Goal: Task Accomplishment & Management: Use online tool/utility

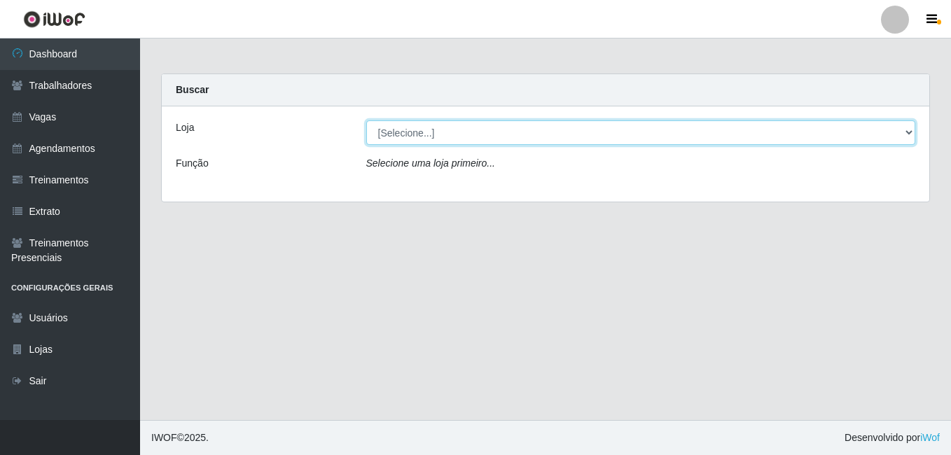
click at [455, 125] on select "[Selecione...] [PERSON_NAME]" at bounding box center [641, 132] width 550 height 25
select select "230"
click at [366, 120] on select "[Selecione...] [PERSON_NAME]" at bounding box center [641, 132] width 550 height 25
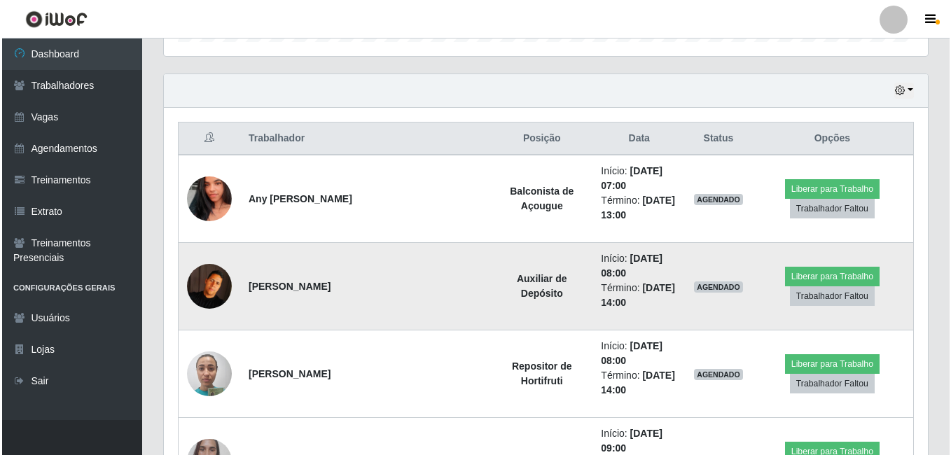
scroll to position [553, 0]
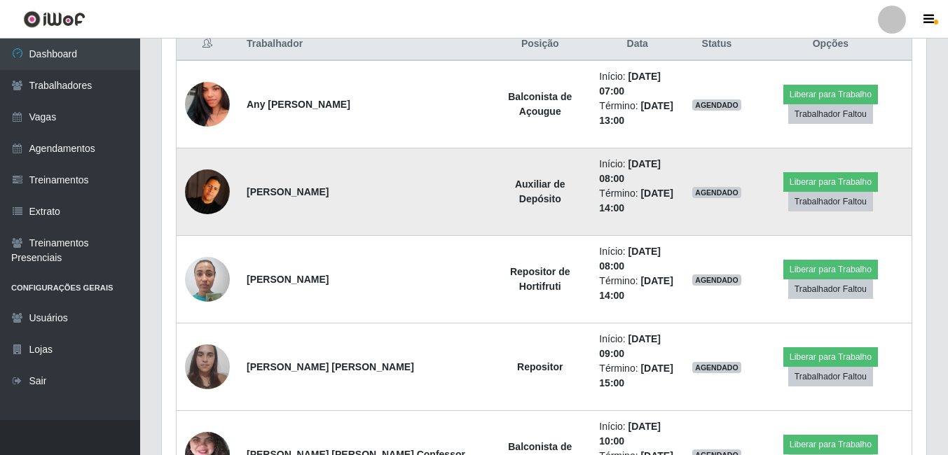
click at [212, 183] on img at bounding box center [207, 192] width 45 height 45
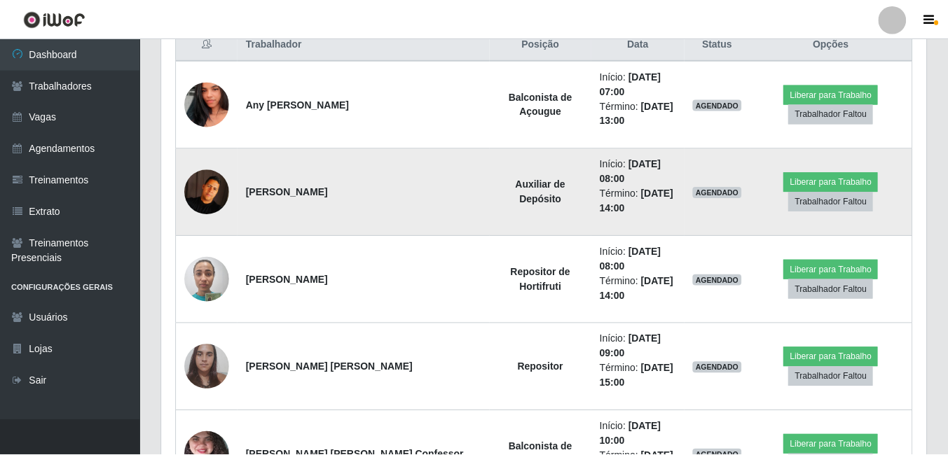
scroll to position [291, 757]
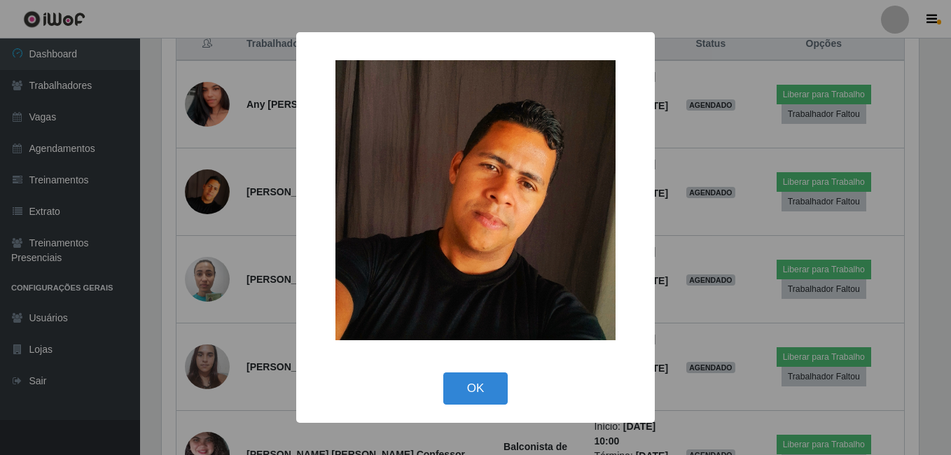
click at [198, 195] on div "× OK Cancel" at bounding box center [475, 227] width 951 height 455
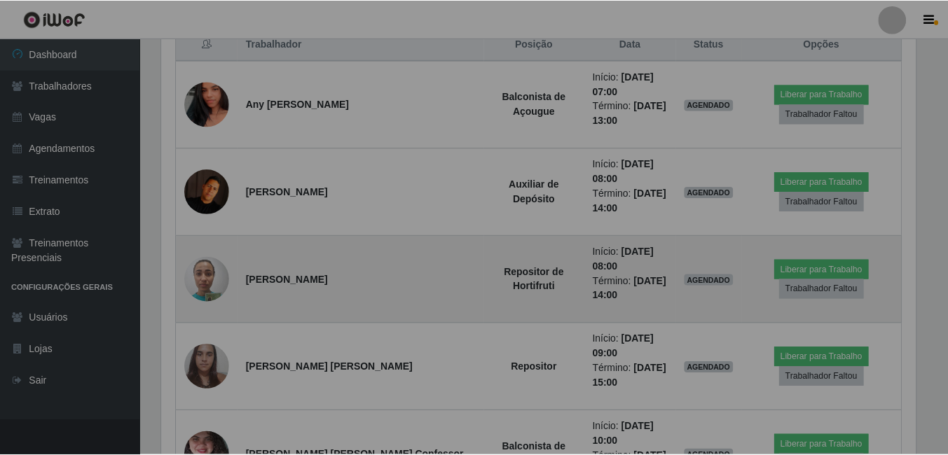
scroll to position [291, 764]
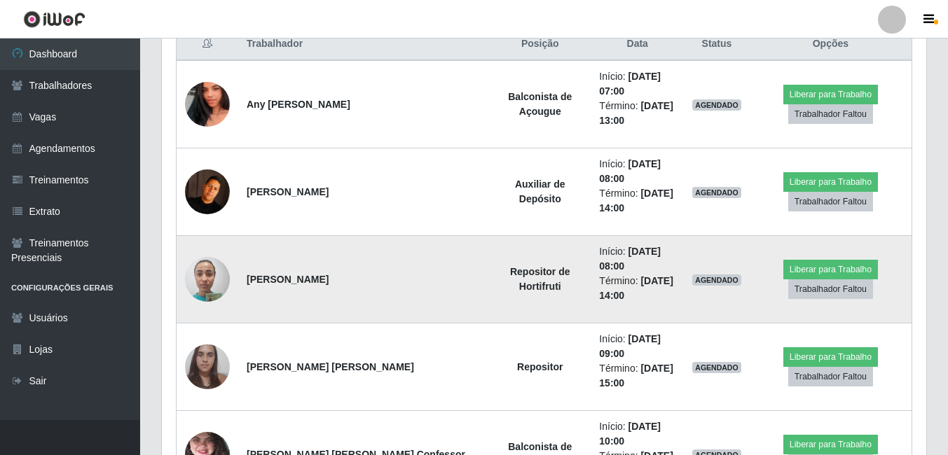
click at [207, 249] on img at bounding box center [207, 279] width 45 height 60
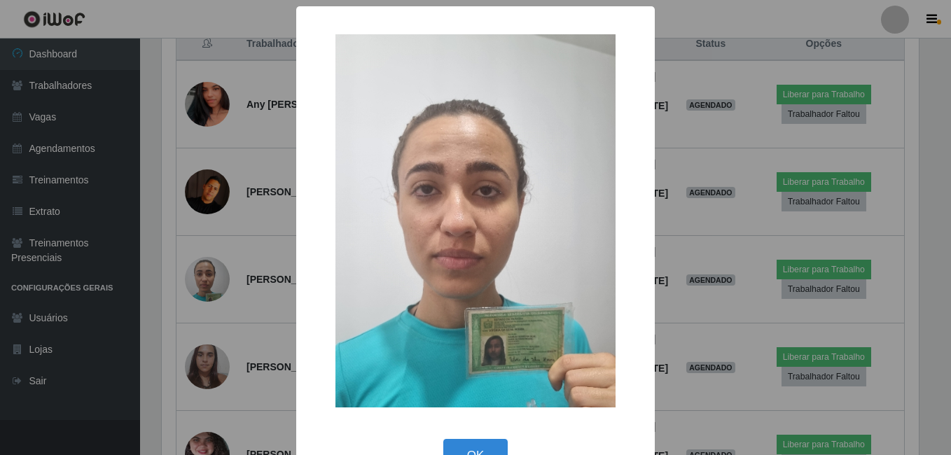
click at [177, 259] on div "× OK Cancel" at bounding box center [475, 227] width 951 height 455
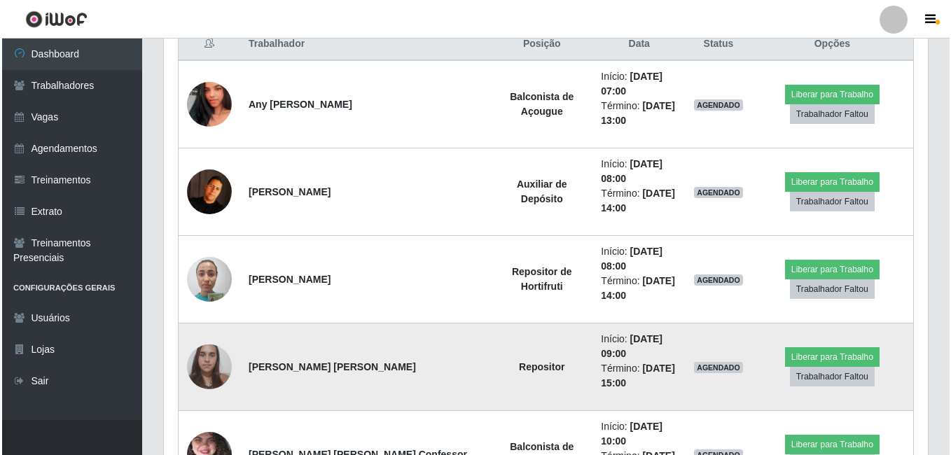
scroll to position [291, 764]
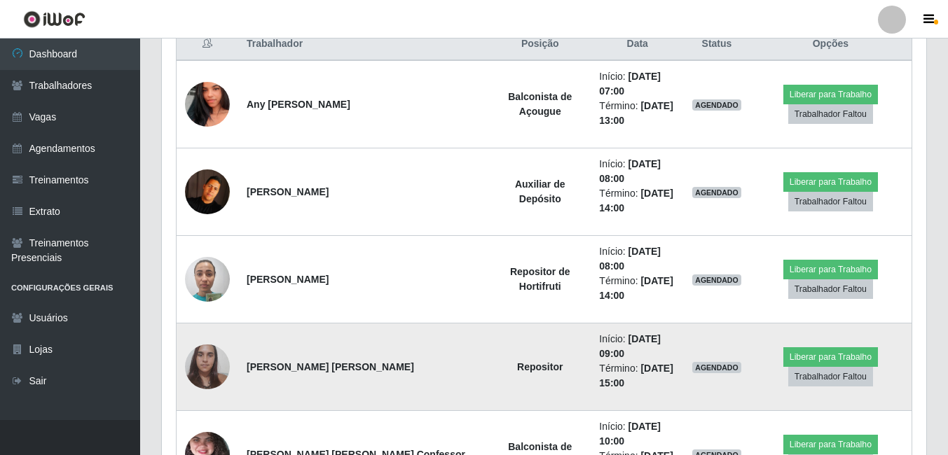
click at [209, 337] on img at bounding box center [207, 367] width 45 height 60
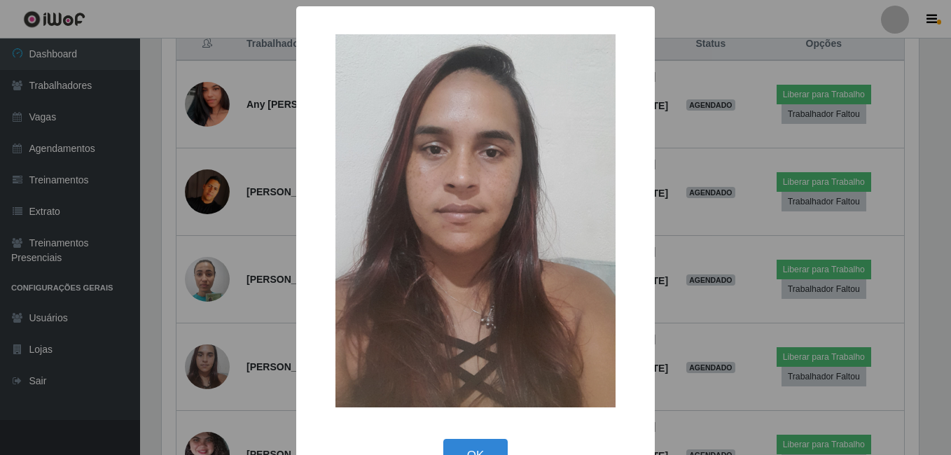
click at [179, 316] on div "× OK Cancel" at bounding box center [475, 227] width 951 height 455
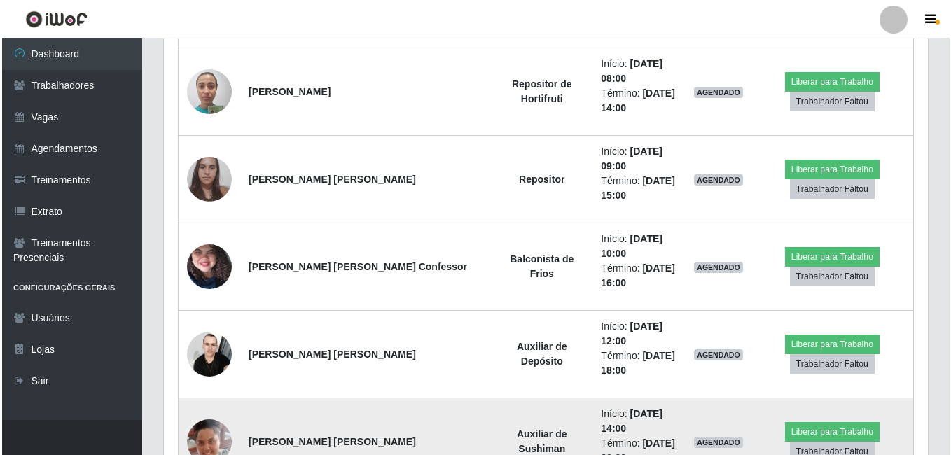
scroll to position [764, 0]
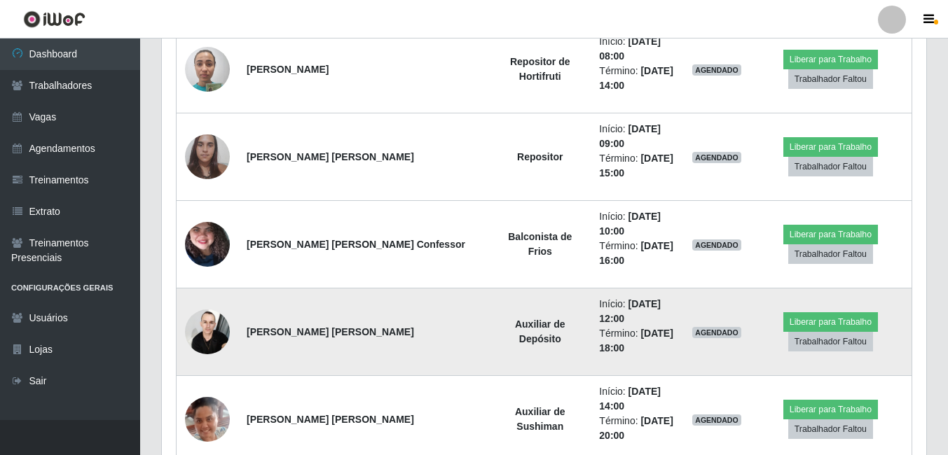
click at [216, 302] on img at bounding box center [207, 332] width 45 height 60
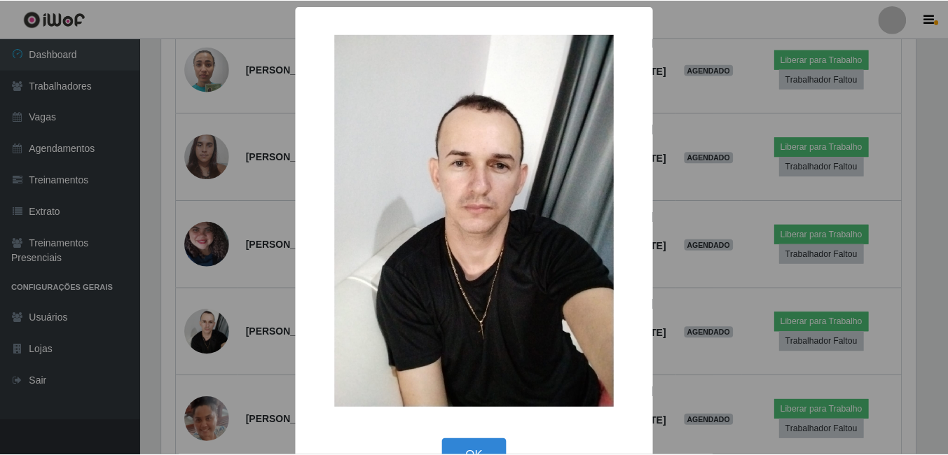
scroll to position [291, 757]
click at [180, 275] on div "× OK Cancel" at bounding box center [475, 227] width 951 height 455
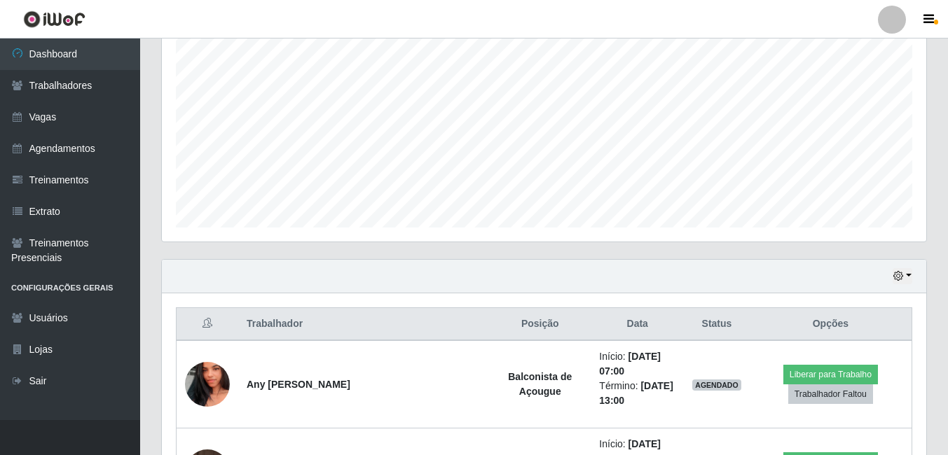
scroll to position [343, 0]
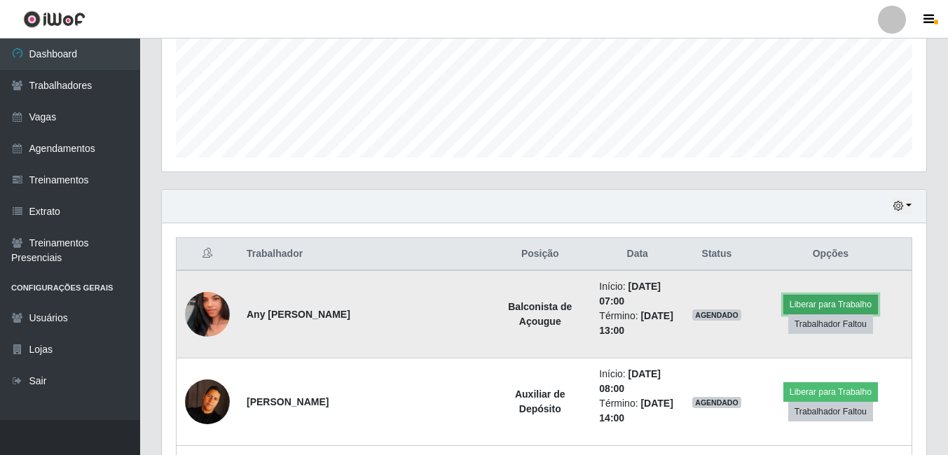
click at [843, 296] on button "Liberar para Trabalho" at bounding box center [830, 305] width 95 height 20
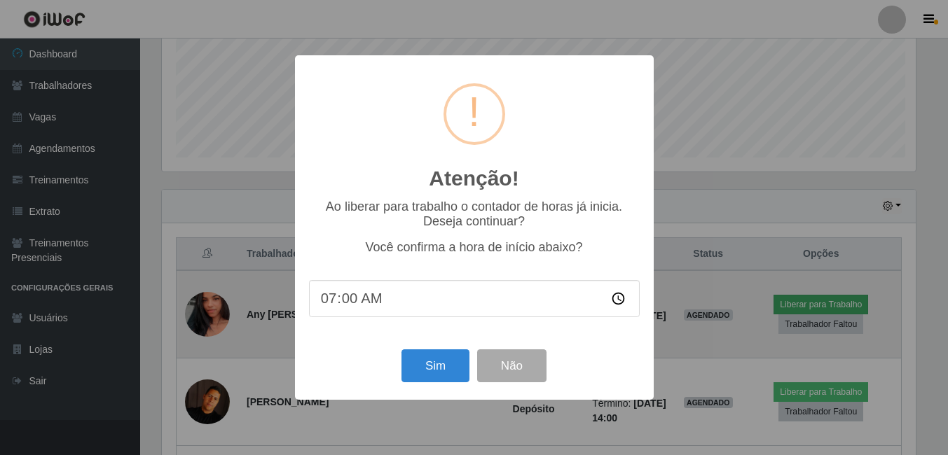
scroll to position [291, 757]
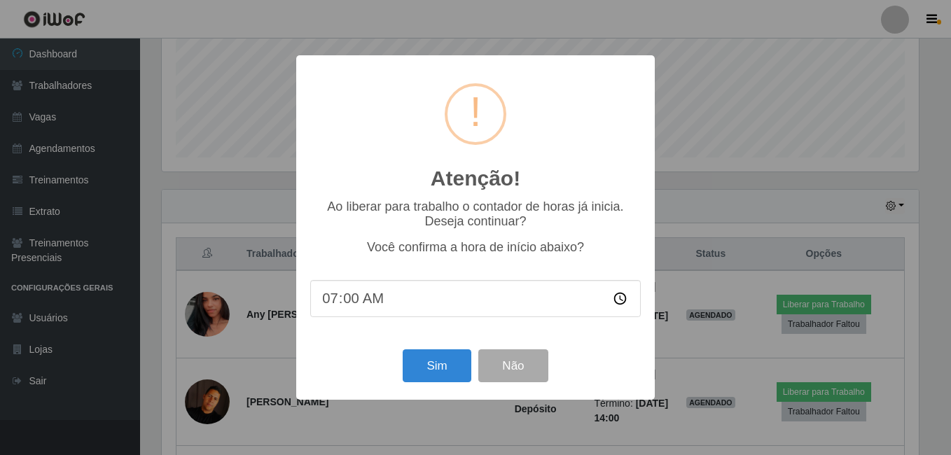
click at [356, 304] on input "07:00" at bounding box center [475, 298] width 331 height 37
type input "07:29"
click at [422, 361] on button "Sim" at bounding box center [437, 366] width 68 height 33
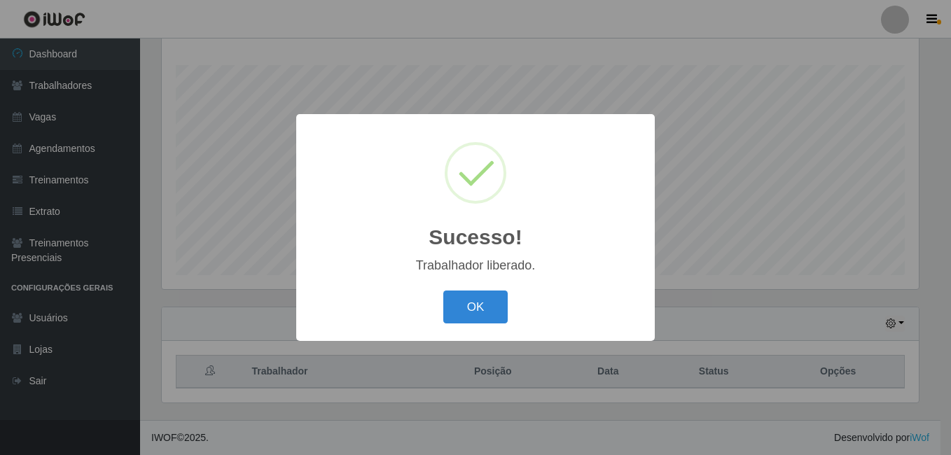
click at [443, 291] on button "OK" at bounding box center [475, 307] width 65 height 33
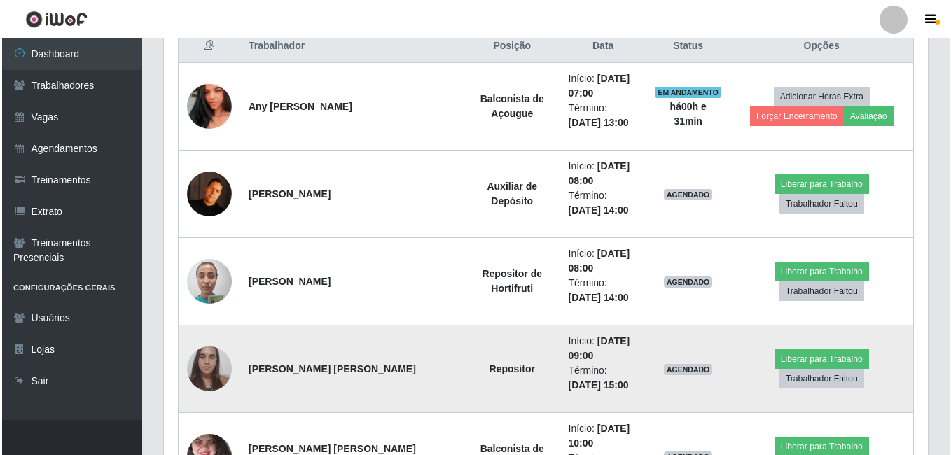
scroll to position [576, 0]
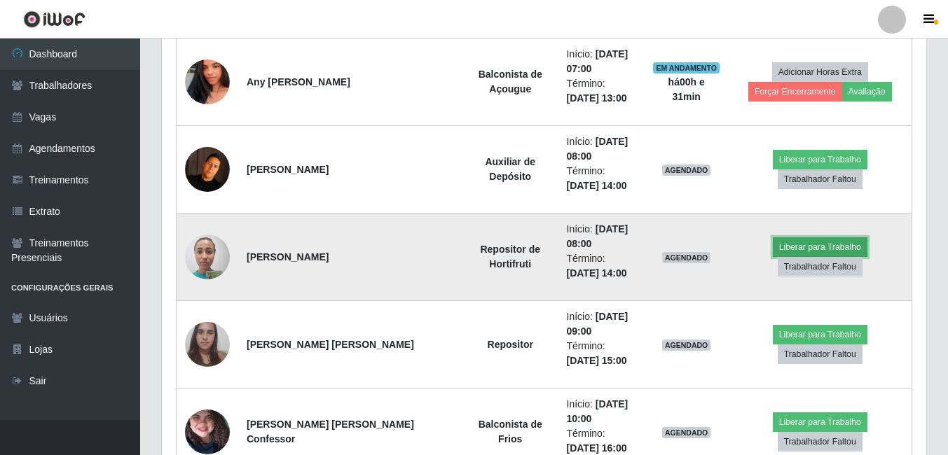
click at [773, 257] on button "Liberar para Trabalho" at bounding box center [820, 247] width 95 height 20
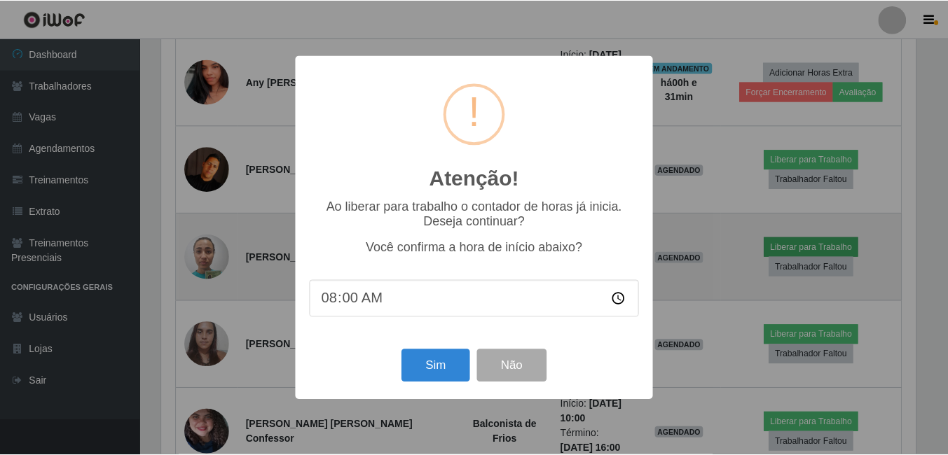
scroll to position [291, 757]
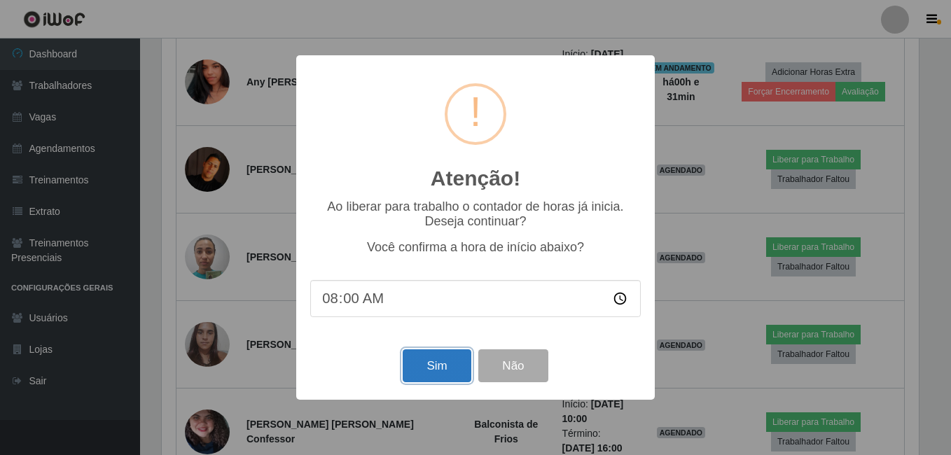
click at [441, 359] on button "Sim" at bounding box center [437, 366] width 68 height 33
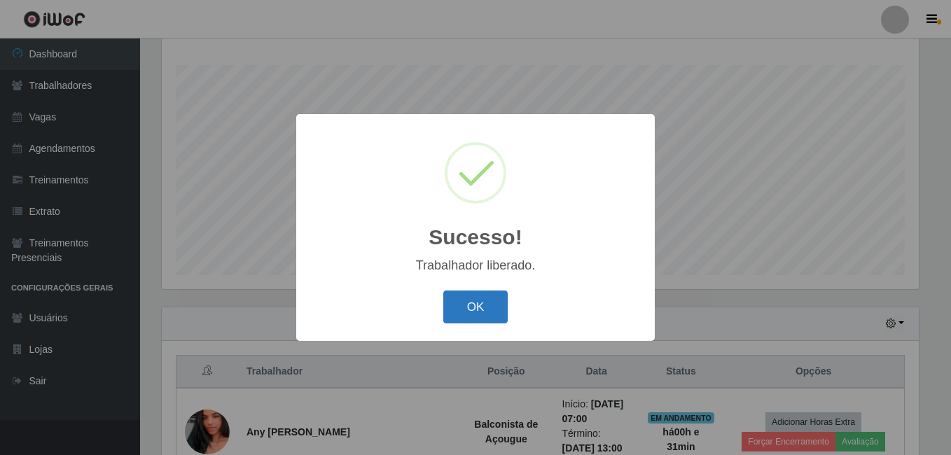
click at [487, 317] on button "OK" at bounding box center [475, 307] width 65 height 33
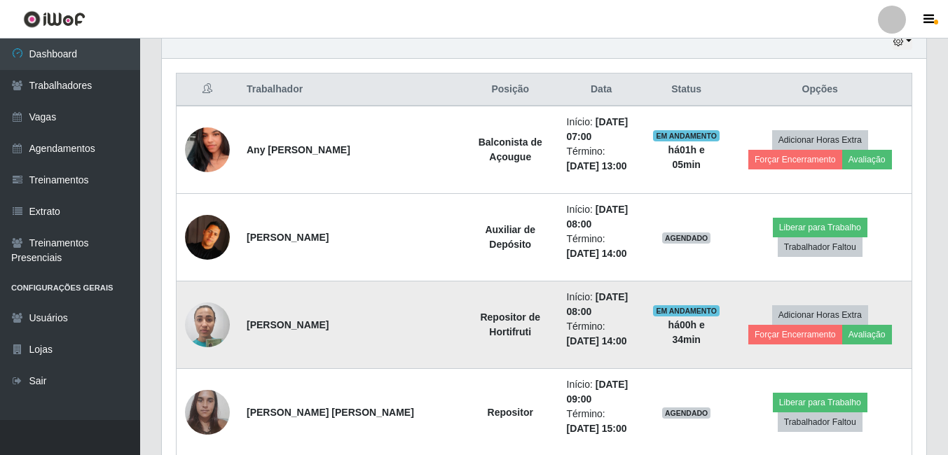
scroll to position [576, 0]
